Goal: Task Accomplishment & Management: Use online tool/utility

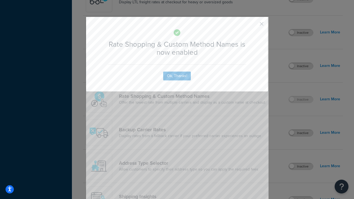
click at [254, 25] on button "button" at bounding box center [253, 25] width 1 height 1
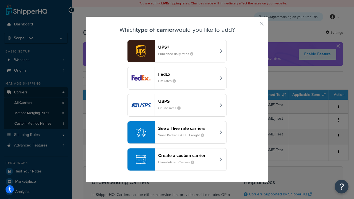
click at [177, 133] on div "See all live rate carriers Small Package & LTL Freight" at bounding box center [187, 132] width 58 height 13
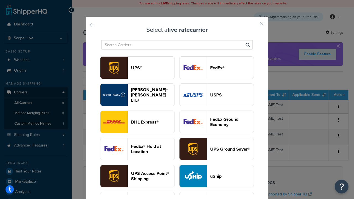
click at [217, 95] on header "USPS" at bounding box center [231, 94] width 43 height 5
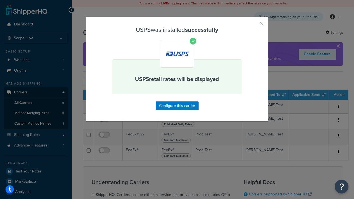
click at [254, 26] on button "button" at bounding box center [253, 25] width 1 height 1
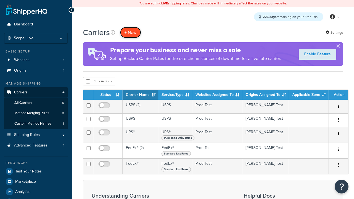
click at [131, 32] on button "+ New" at bounding box center [130, 32] width 21 height 11
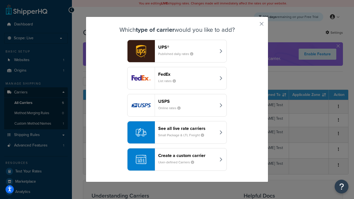
click at [177, 133] on div "See all live rate carriers Small Package & LTL Freight" at bounding box center [187, 132] width 58 height 13
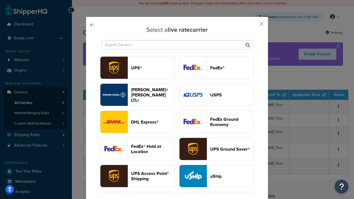
click at [217, 68] on header "FedEx®" at bounding box center [231, 67] width 43 height 5
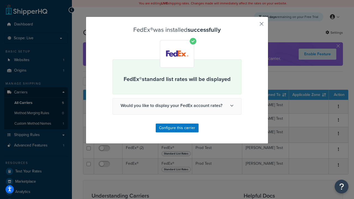
click at [254, 26] on button "button" at bounding box center [253, 25] width 1 height 1
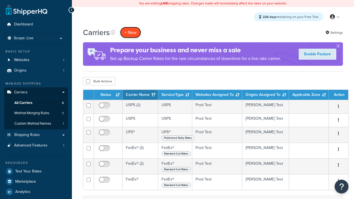
click at [131, 32] on button "+ New" at bounding box center [130, 32] width 21 height 11
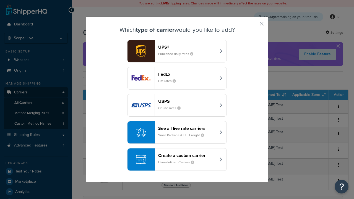
click at [177, 133] on div "See all live rate carriers Small Package & LTL Freight" at bounding box center [187, 132] width 58 height 13
